Goal: Information Seeking & Learning: Learn about a topic

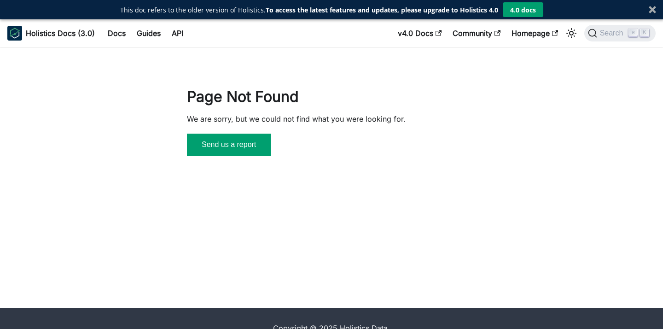
click at [521, 10] on button "4.0 docs" at bounding box center [523, 9] width 41 height 15
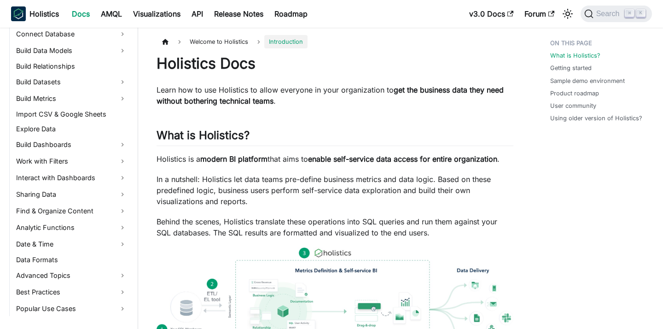
scroll to position [215, 0]
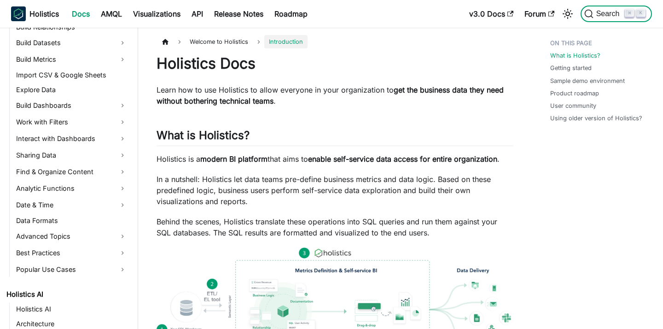
click at [610, 12] on span "Search" at bounding box center [610, 14] width 32 height 8
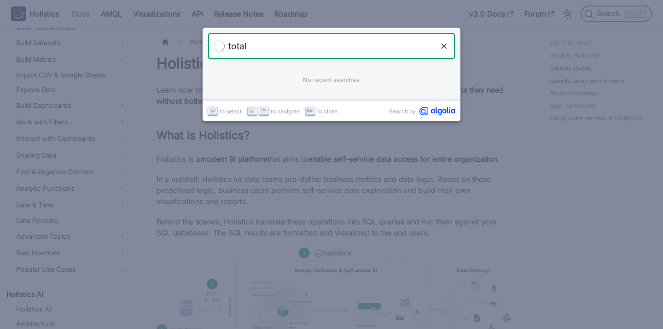
type input "total"
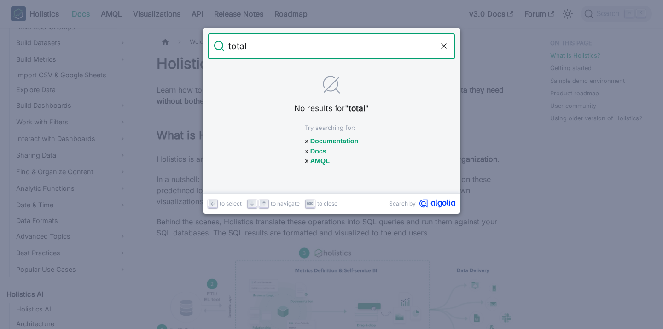
click at [443, 37] on form "Search total" at bounding box center [331, 46] width 247 height 26
click at [444, 47] on icon "Clear the query" at bounding box center [443, 45] width 9 height 9
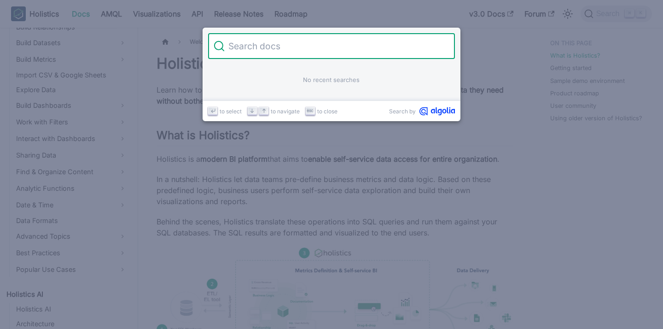
click at [407, 42] on input "Search" at bounding box center [337, 46] width 225 height 26
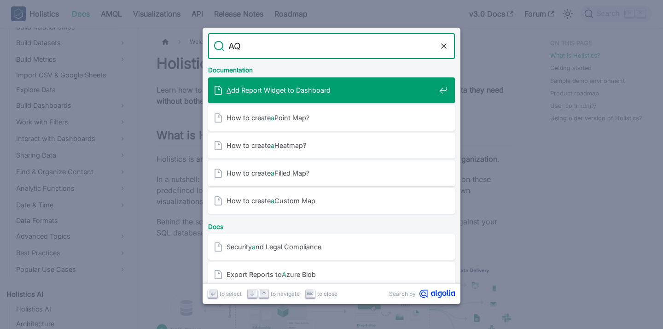
type input "AQL"
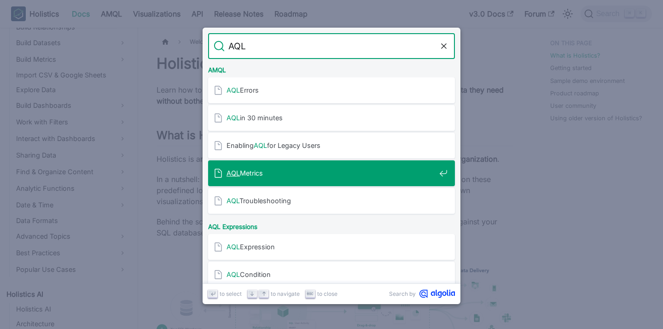
click at [298, 173] on span "AQL Metrics" at bounding box center [331, 173] width 209 height 9
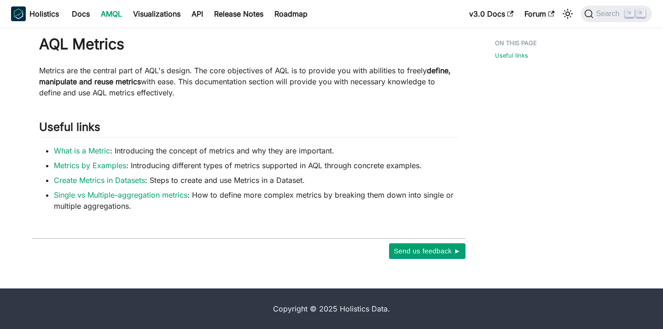
click at [117, 19] on link "AMQL" at bounding box center [111, 13] width 32 height 15
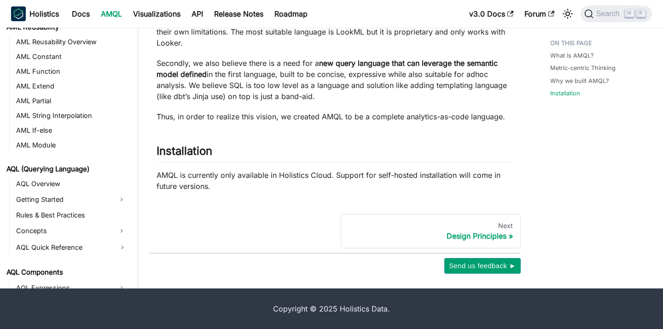
scroll to position [241, 0]
